Goal: Navigation & Orientation: Find specific page/section

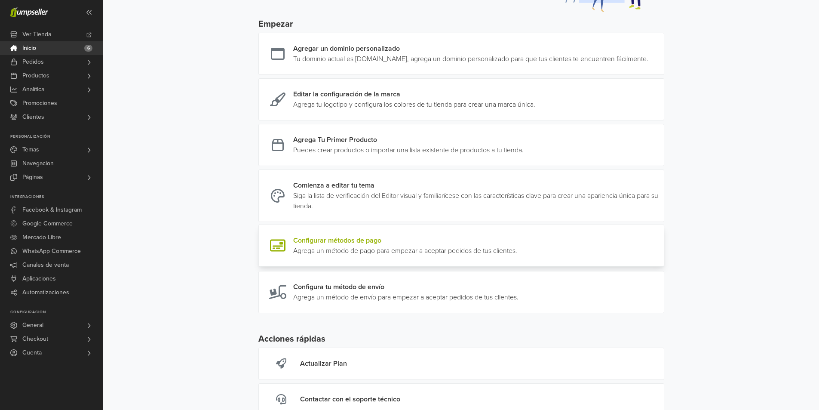
scroll to position [161, 0]
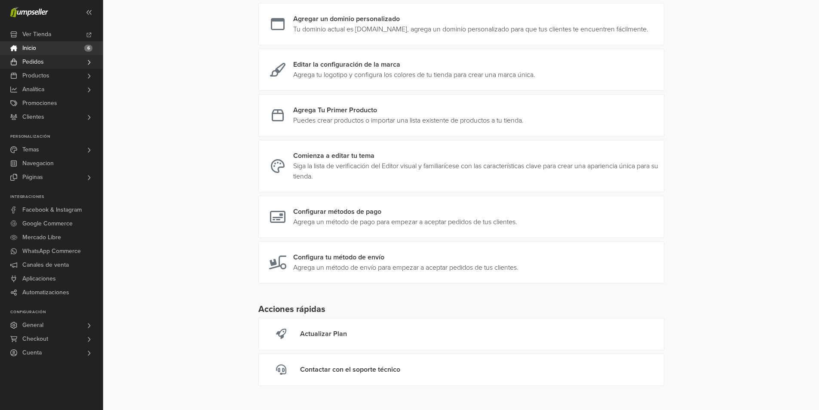
click at [65, 62] on link "Pedidos" at bounding box center [51, 62] width 103 height 14
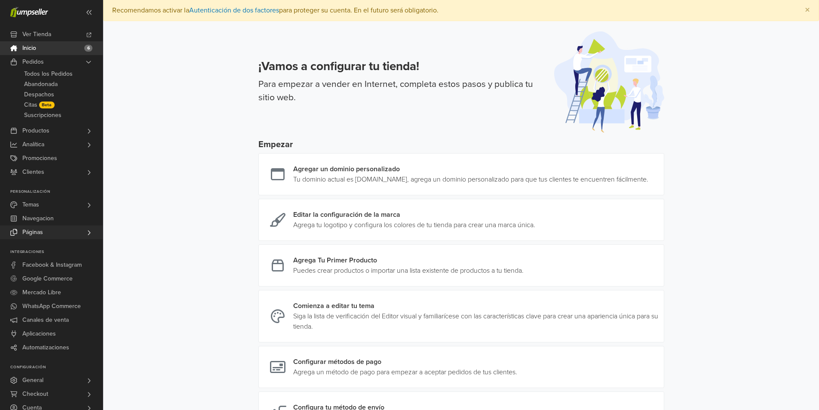
scroll to position [0, 0]
click at [55, 37] on link "Ver Tienda" at bounding box center [51, 35] width 103 height 14
click at [50, 52] on link "Inicio 6" at bounding box center [51, 48] width 103 height 14
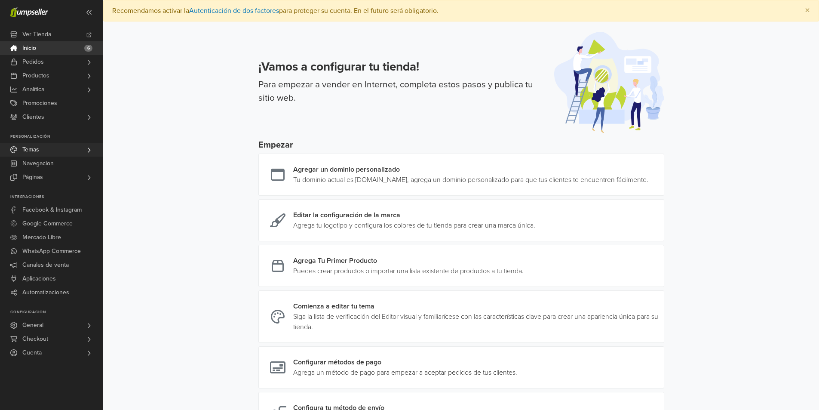
click at [69, 148] on link "Temas" at bounding box center [51, 150] width 103 height 14
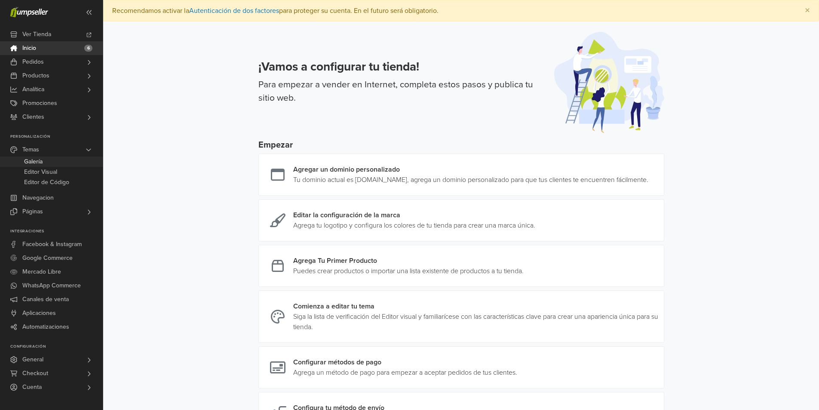
click at [89, 158] on link "Galería" at bounding box center [51, 162] width 103 height 10
click at [58, 171] on link "Editor Visual" at bounding box center [51, 172] width 103 height 10
